Goal: Find specific page/section: Find specific page/section

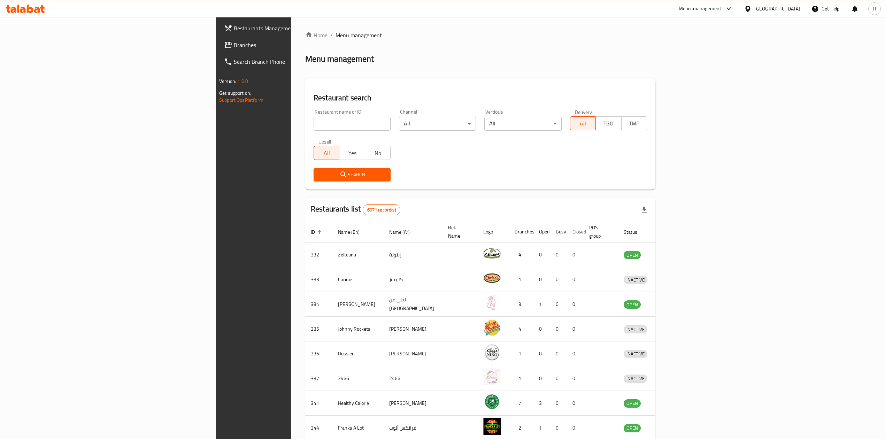
click at [314, 126] on input "search" at bounding box center [352, 124] width 77 height 14
type input "Desi dasta"
click button "Search" at bounding box center [352, 174] width 77 height 13
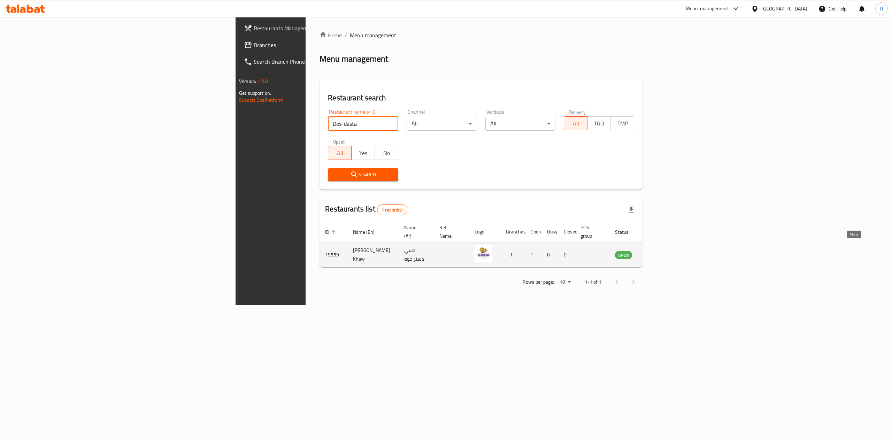
click at [660, 251] on icon "enhanced table" at bounding box center [656, 255] width 8 height 8
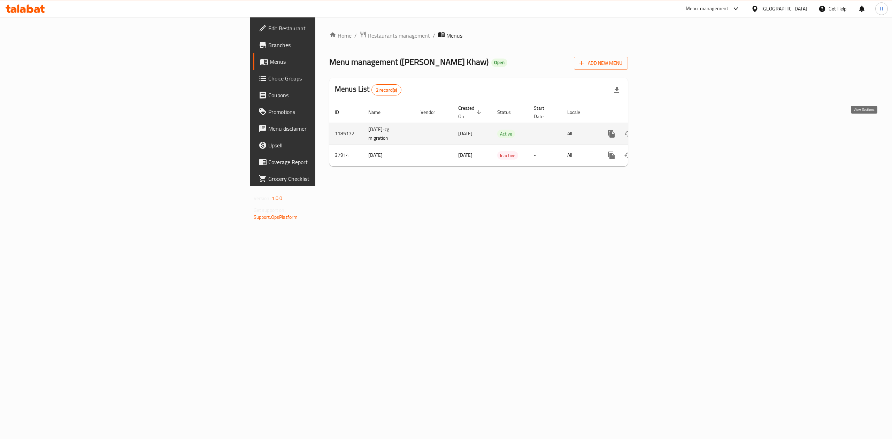
click at [670, 128] on link "enhanced table" at bounding box center [662, 134] width 17 height 17
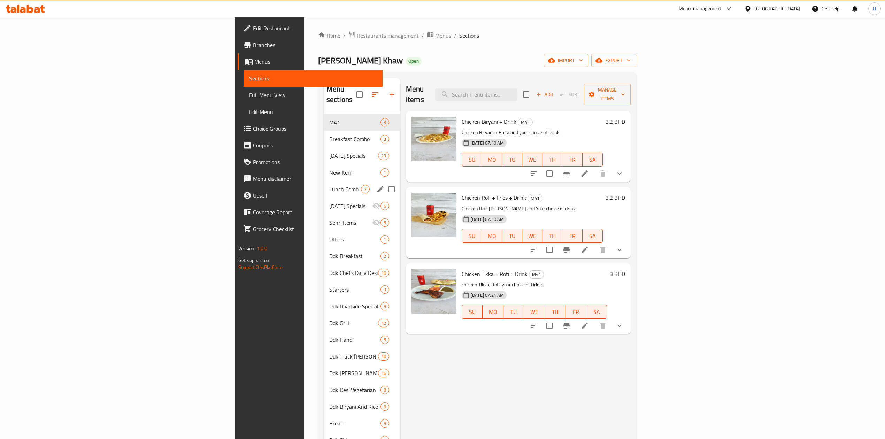
click at [324, 181] on div "Lunch Comb 7" at bounding box center [362, 189] width 77 height 17
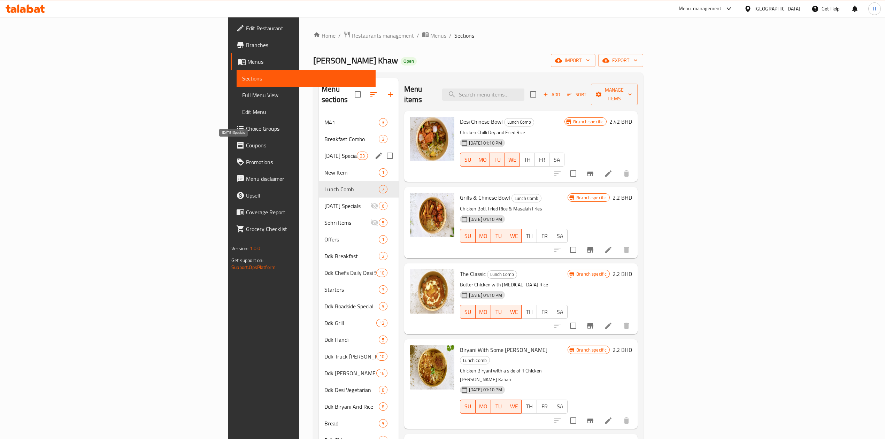
click at [319, 147] on div "Ramadan Specials 23" at bounding box center [359, 155] width 80 height 17
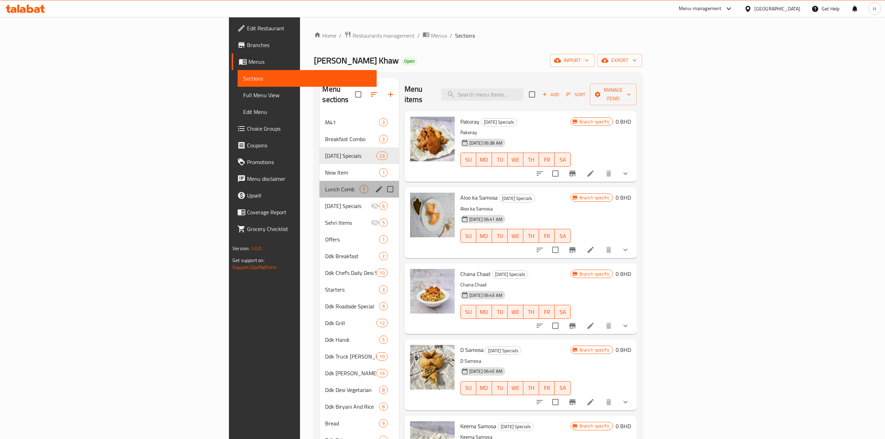
click at [320, 184] on div "Lunch Comb 7" at bounding box center [359, 189] width 79 height 17
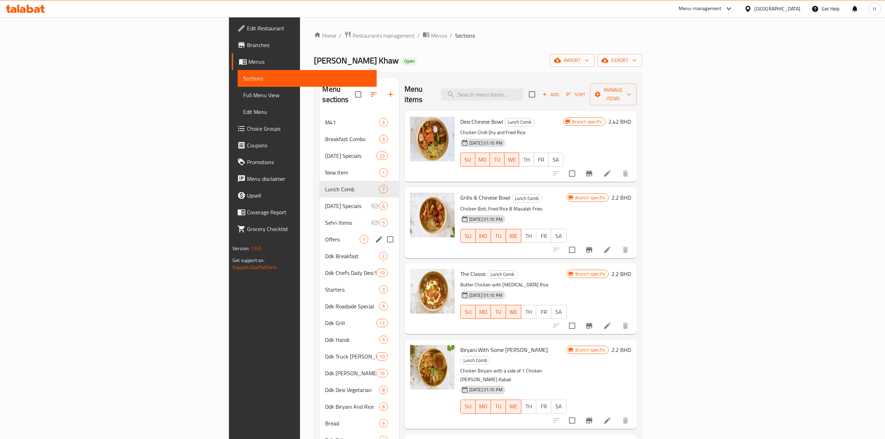
click at [325, 235] on span "Offers" at bounding box center [342, 239] width 34 height 8
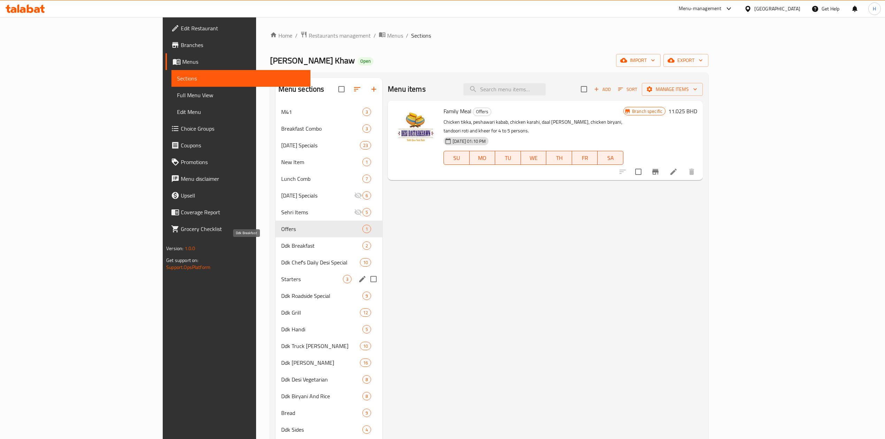
click at [276, 287] on div "Starters 3" at bounding box center [329, 279] width 107 height 17
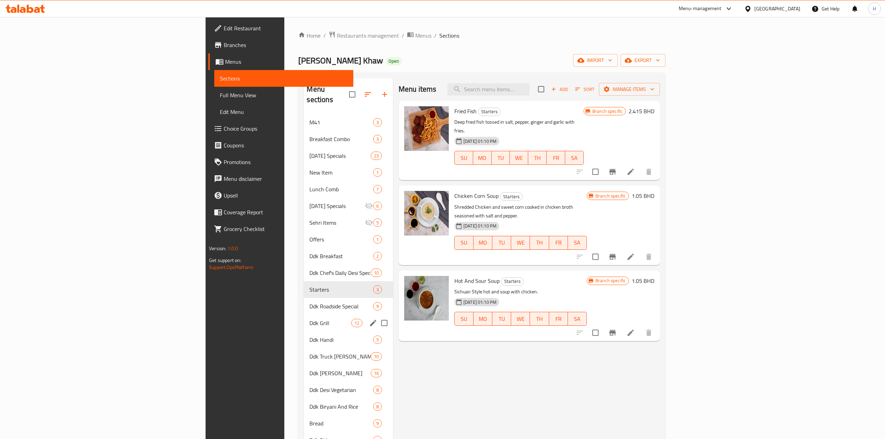
click at [310, 336] on span "Ddk Handi" at bounding box center [341, 340] width 63 height 8
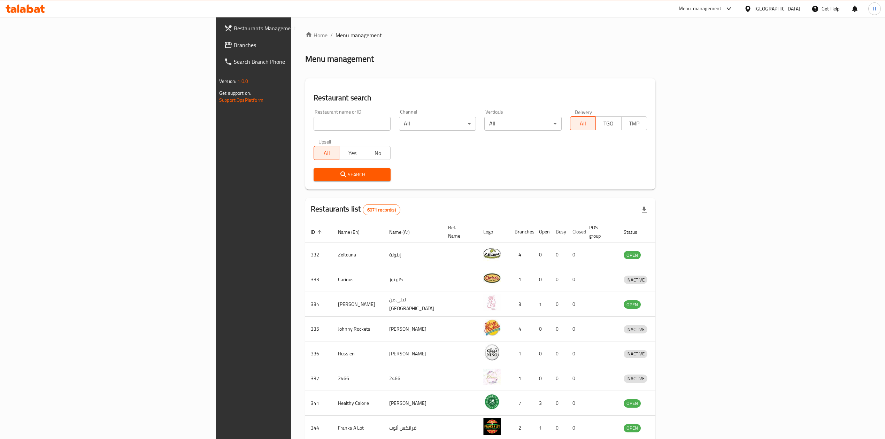
click at [314, 116] on div "Restaurant name or ID Restaurant name or ID" at bounding box center [352, 119] width 77 height 21
click at [314, 117] on input "search" at bounding box center [352, 124] width 77 height 14
type input "[PERSON_NAME]"
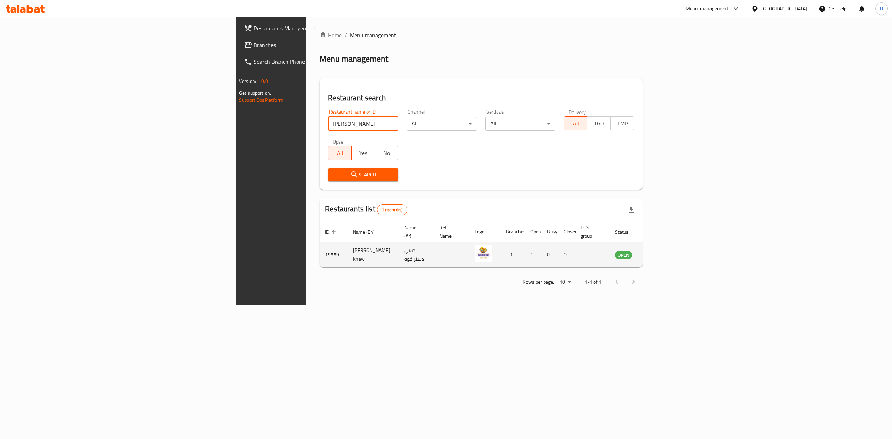
click at [320, 243] on td "19559" at bounding box center [334, 255] width 28 height 25
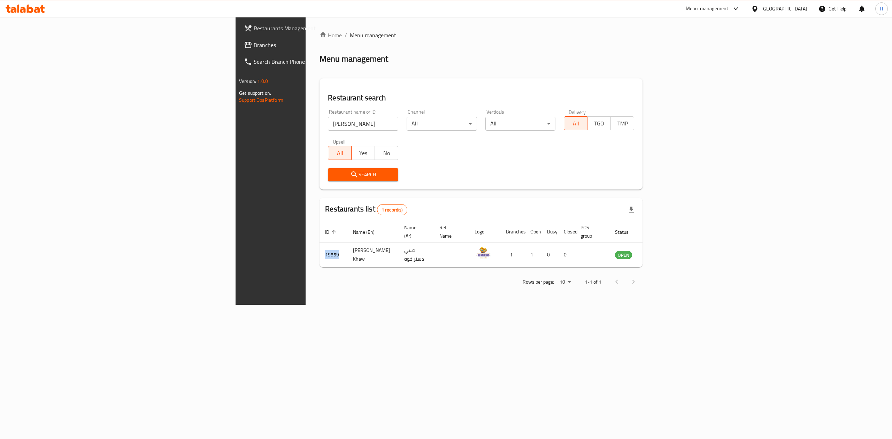
copy td "19559"
